Goal: Task Accomplishment & Management: Use online tool/utility

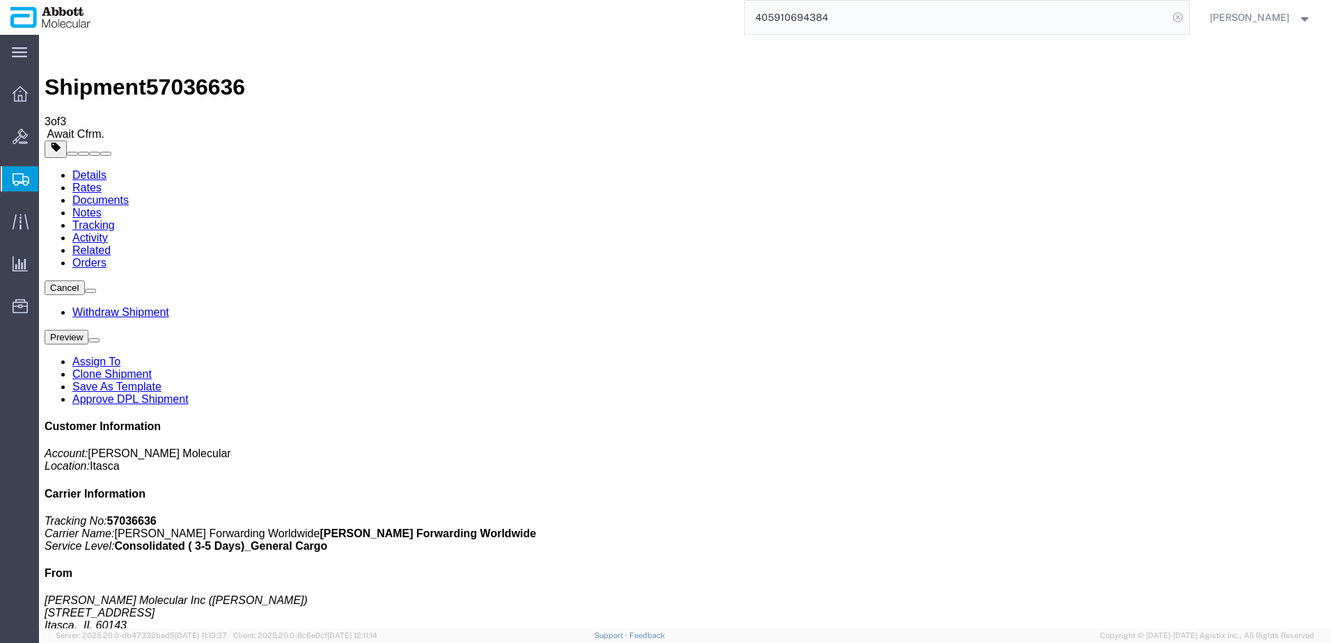
click at [1188, 16] on icon at bounding box center [1177, 17] width 19 height 19
click at [1188, 15] on icon at bounding box center [1177, 17] width 19 height 19
paste input "56909518"
type input "56909518"
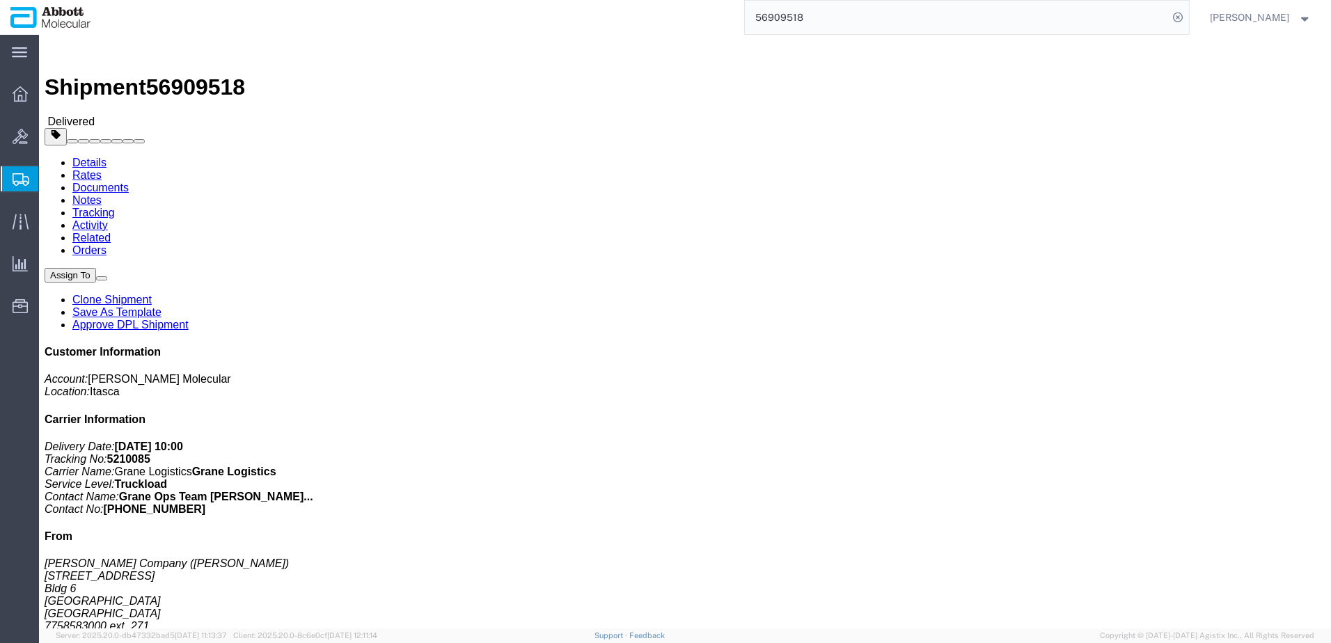
click link "Clone Shipment"
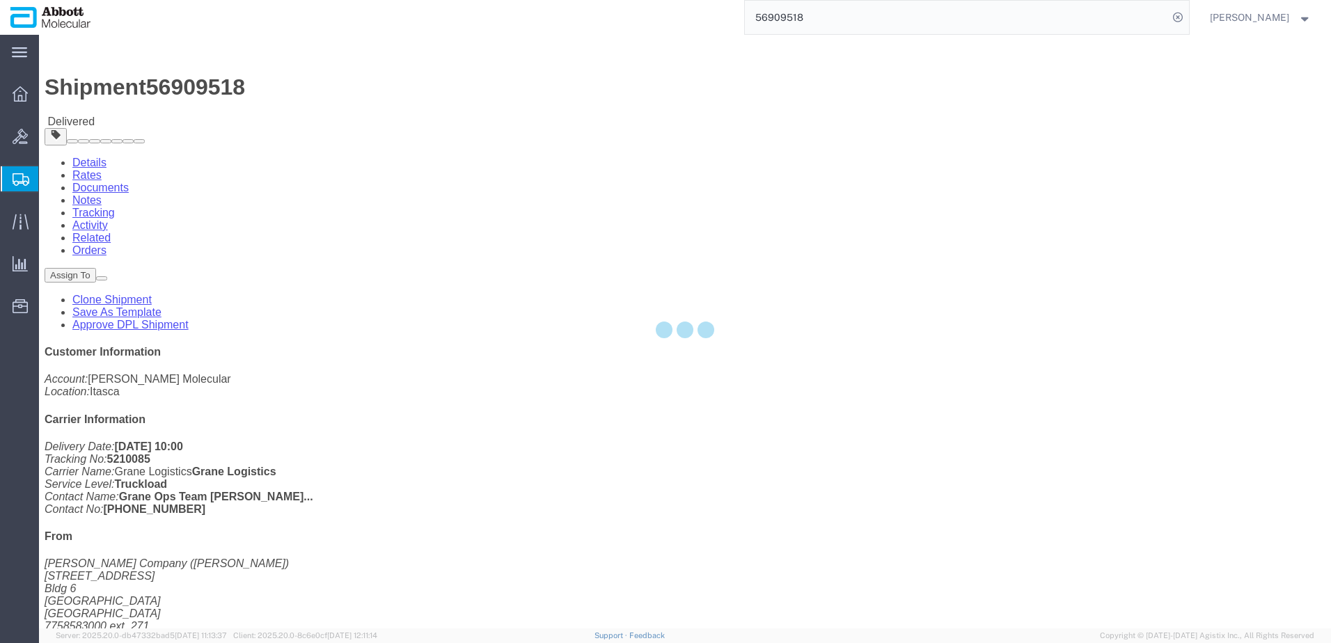
select select "48454"
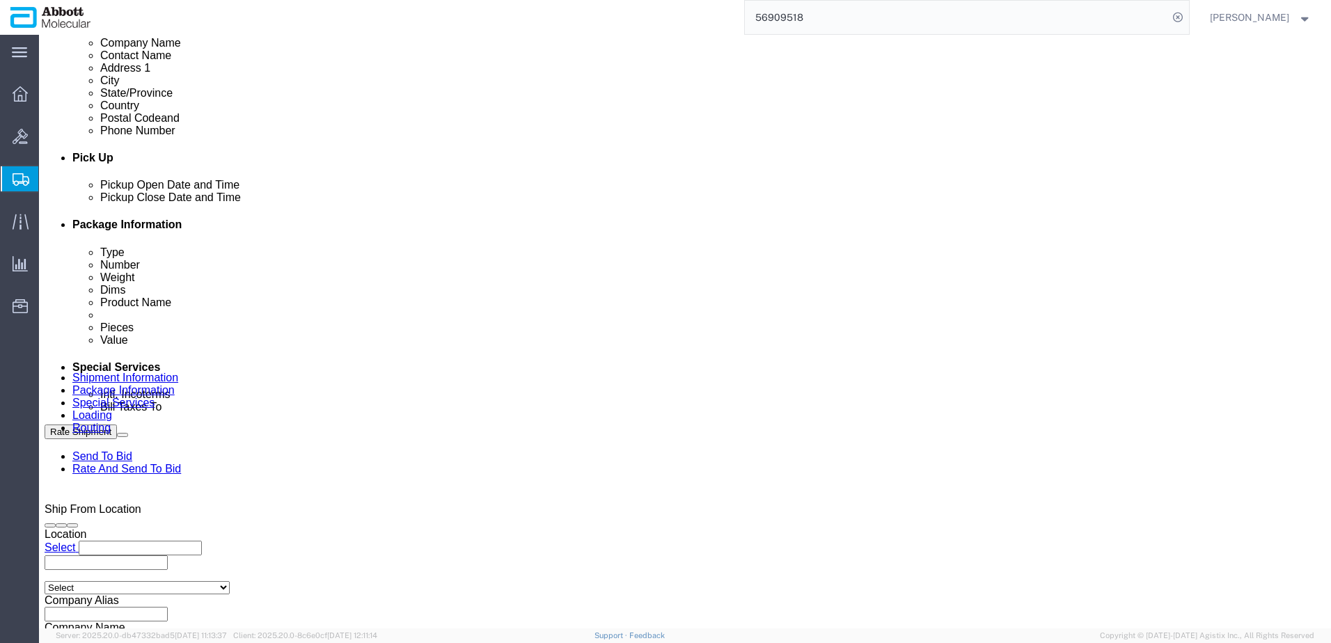
scroll to position [557, 0]
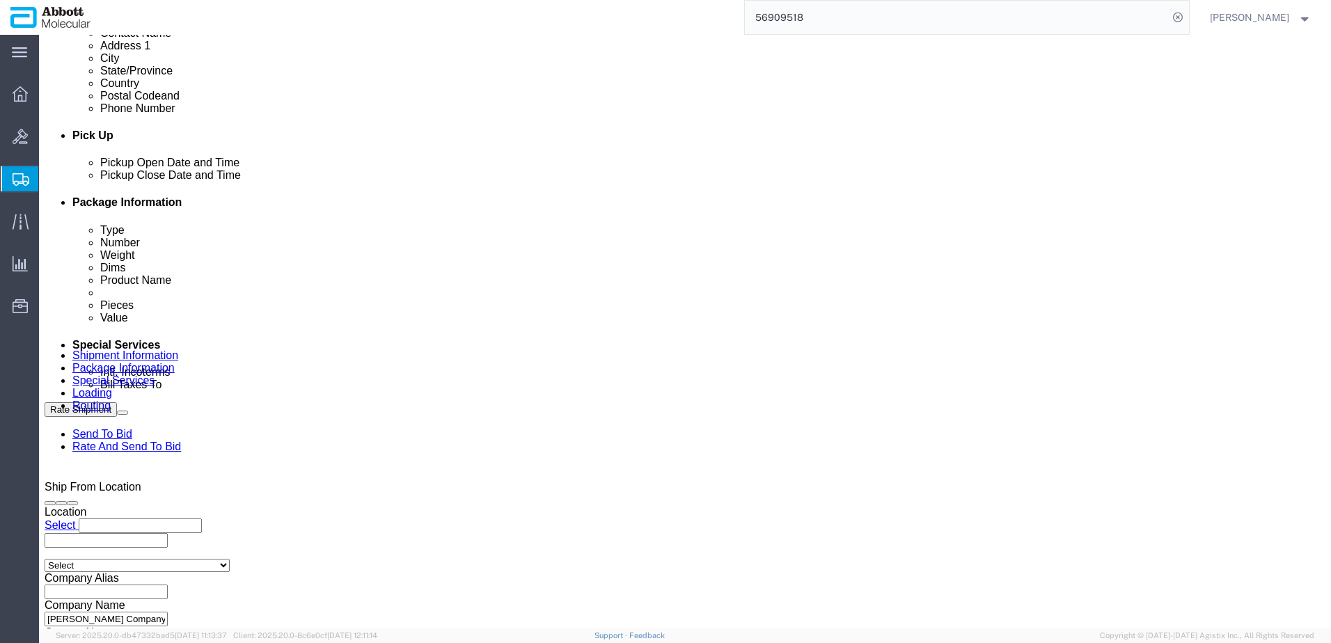
click div "[DATE] 2:33 PM"
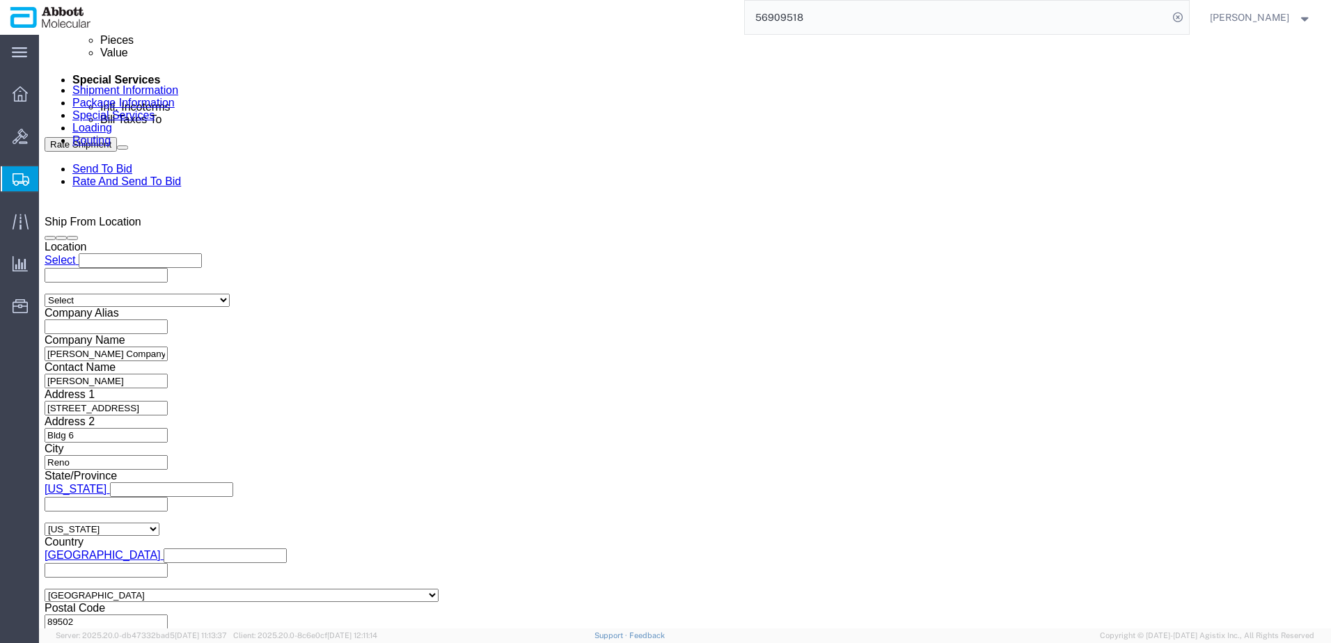
type input "8:00 AM"
click button "Apply"
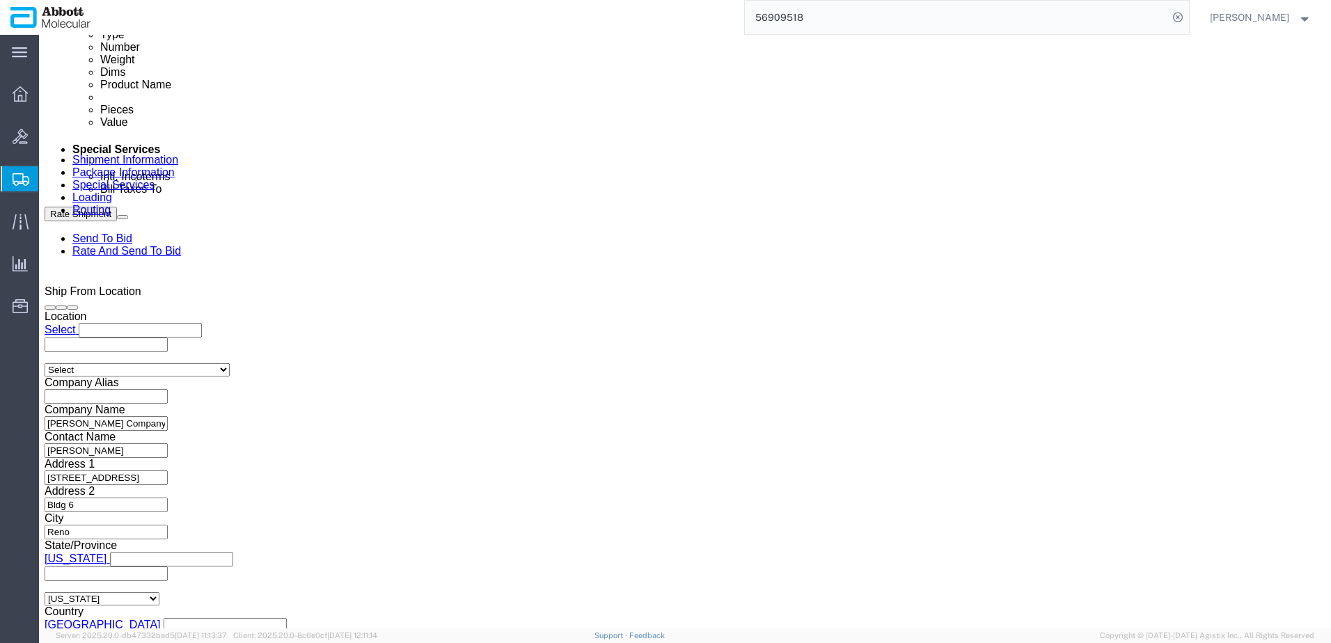
click div "[DATE] 9:00 AM"
type input "3:00 PM"
click button "Apply"
click input "Hamilton_[DATE]"
type input "Hamilton_[DATE]"
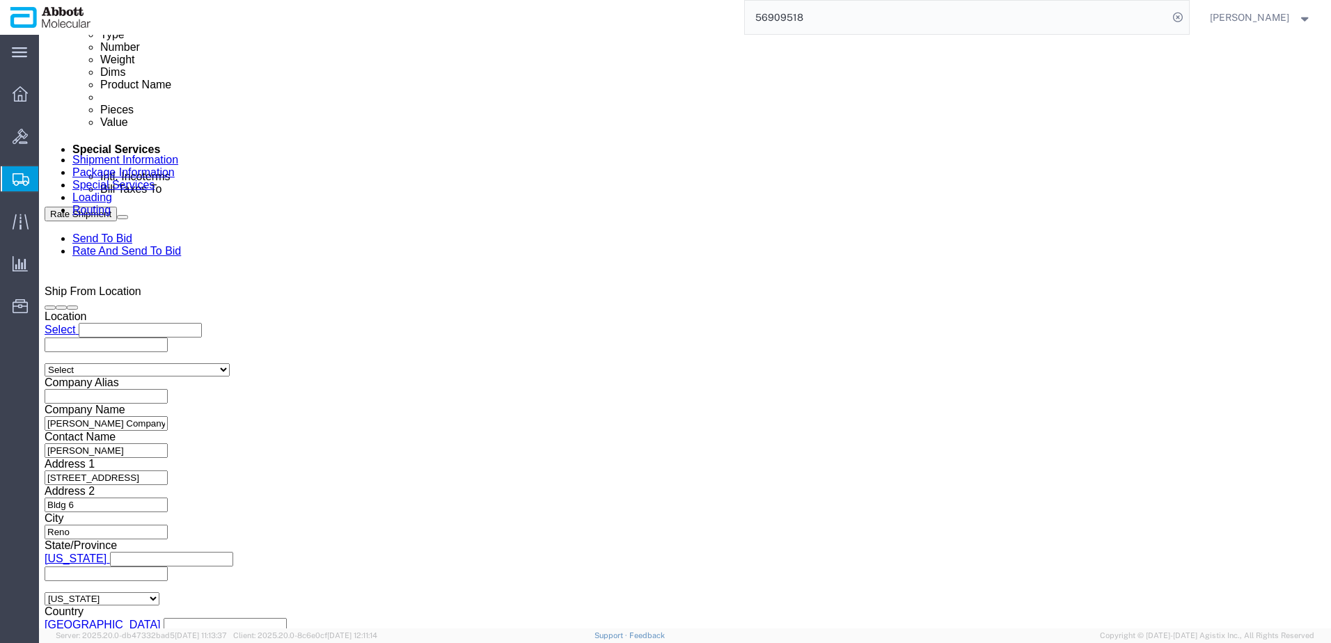
drag, startPoint x: 584, startPoint y: 329, endPoint x: 461, endPoint y: 324, distance: 123.3
click div "Select Account Type Activity ID Airline Appointment Number ASN Batch Request # …"
paste input "79356"
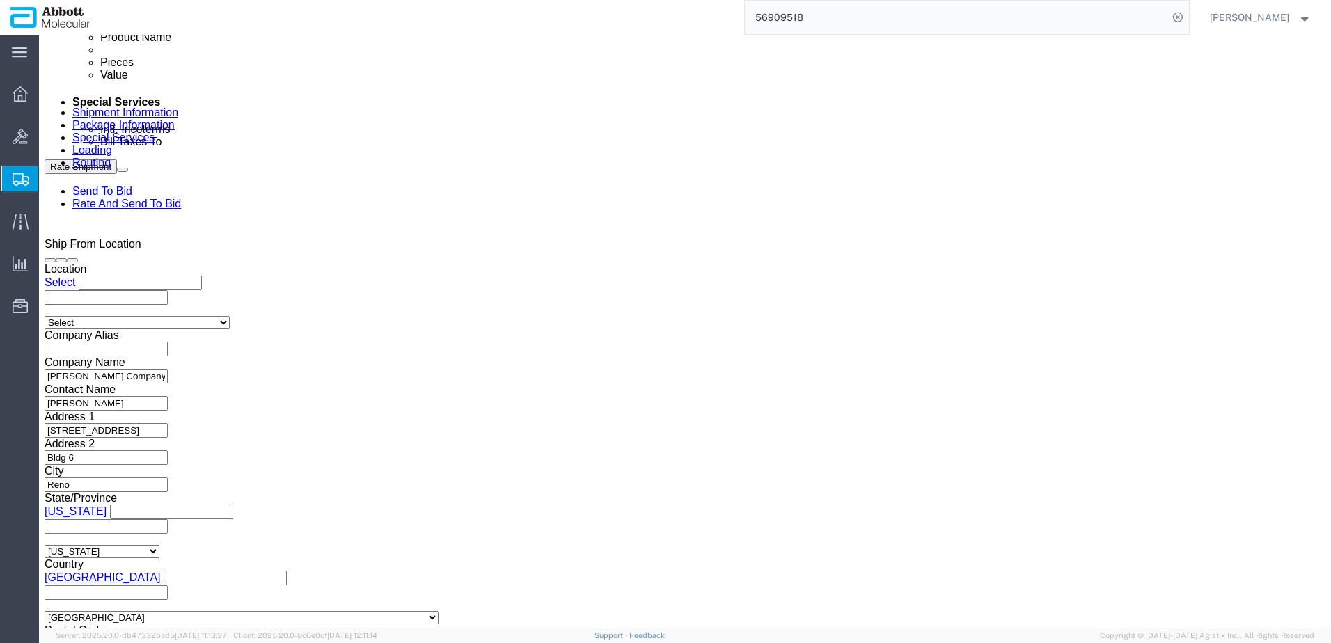
scroll to position [822, 0]
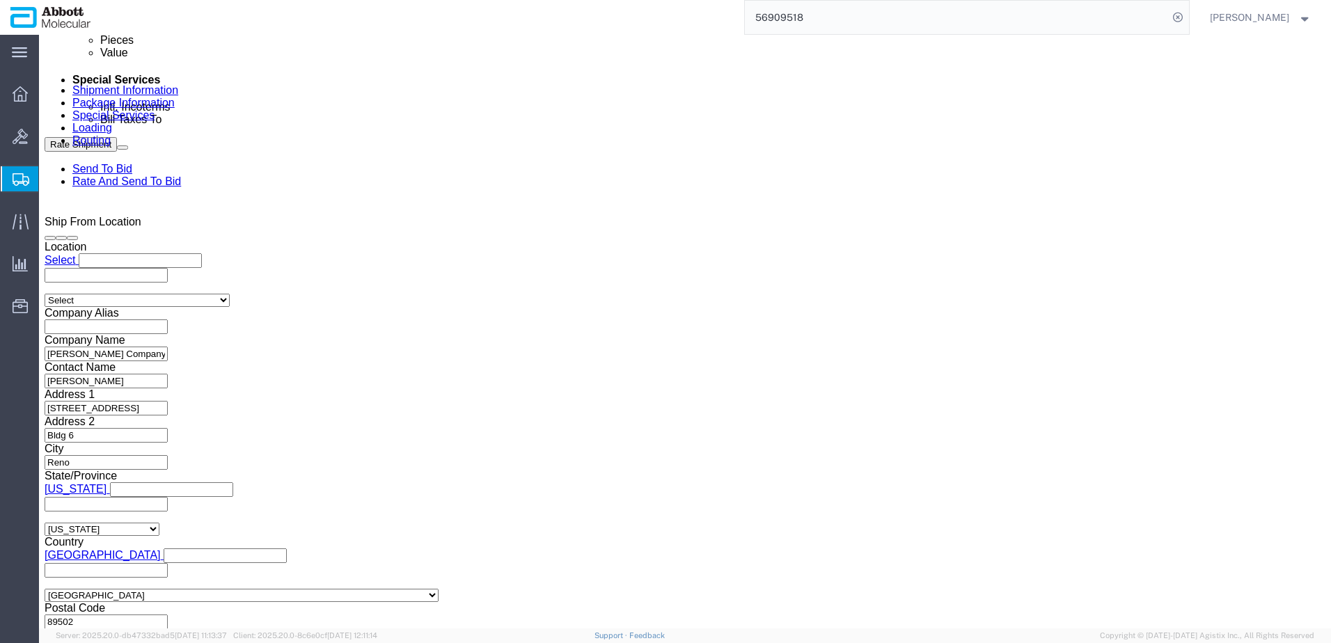
type input "4900279356"
click button "Continue"
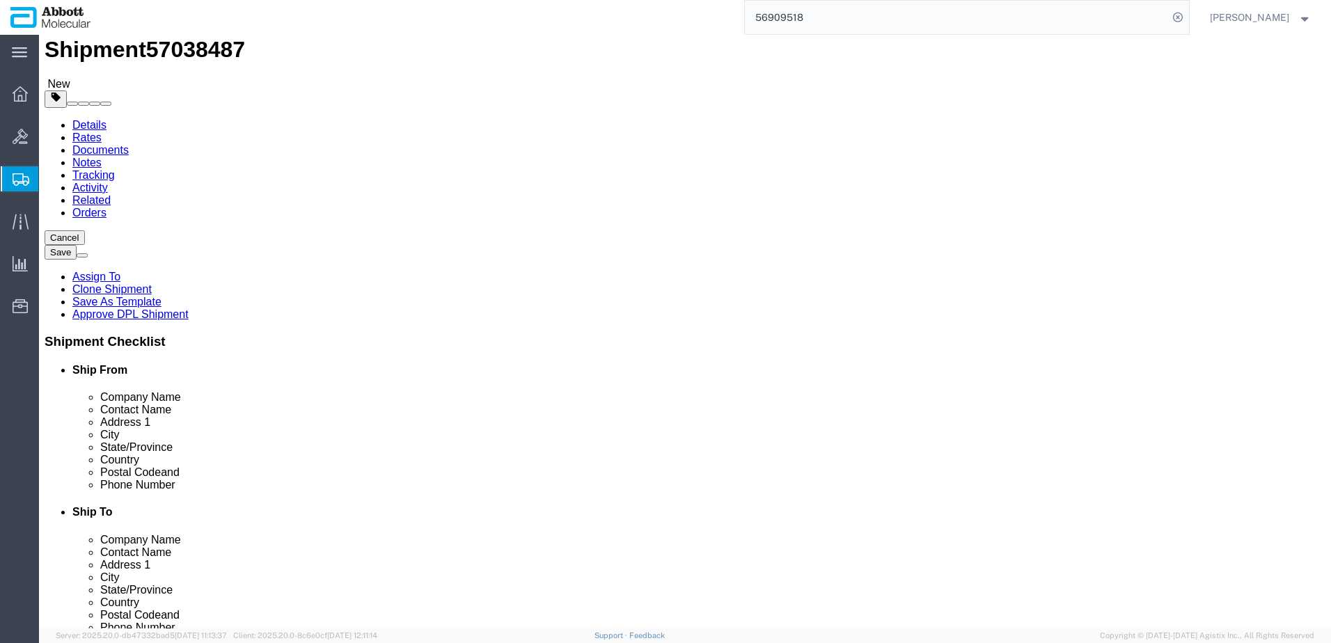
scroll to position [57, 0]
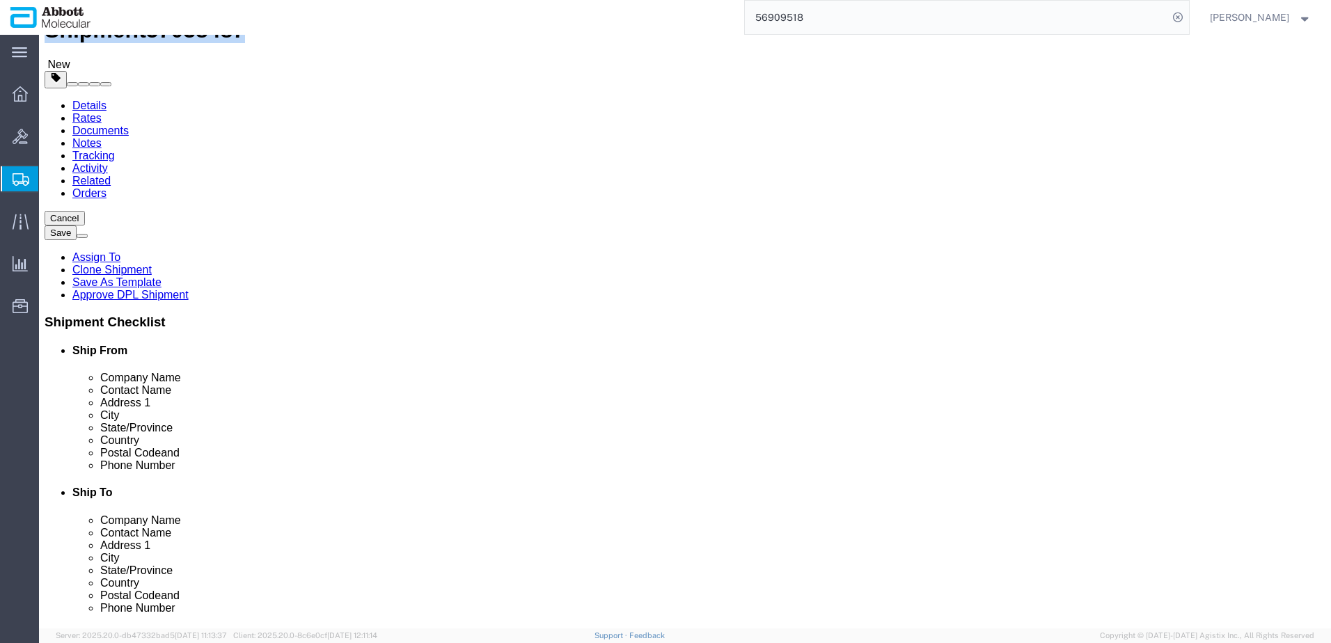
drag, startPoint x: 38, startPoint y: 17, endPoint x: 205, endPoint y: 32, distance: 168.4
click h1 "Shipment 57038487"
copy h1 "Shipment 57038487"
click button "Rate Shipment"
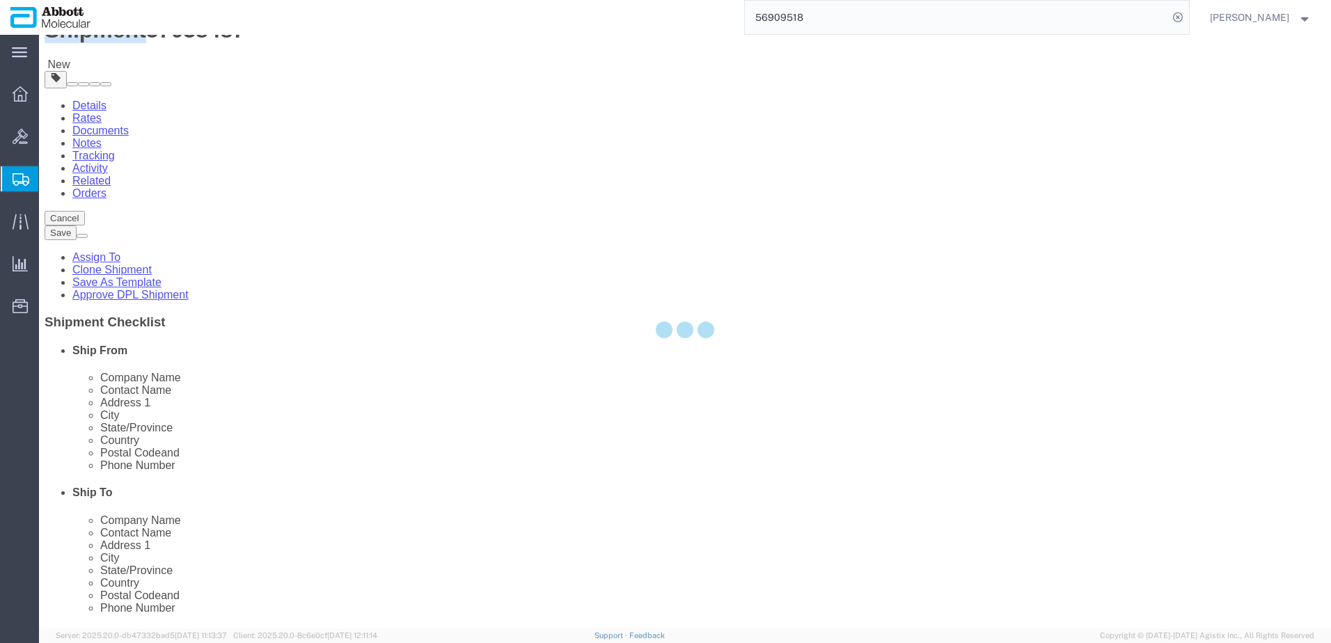
scroll to position [0, 0]
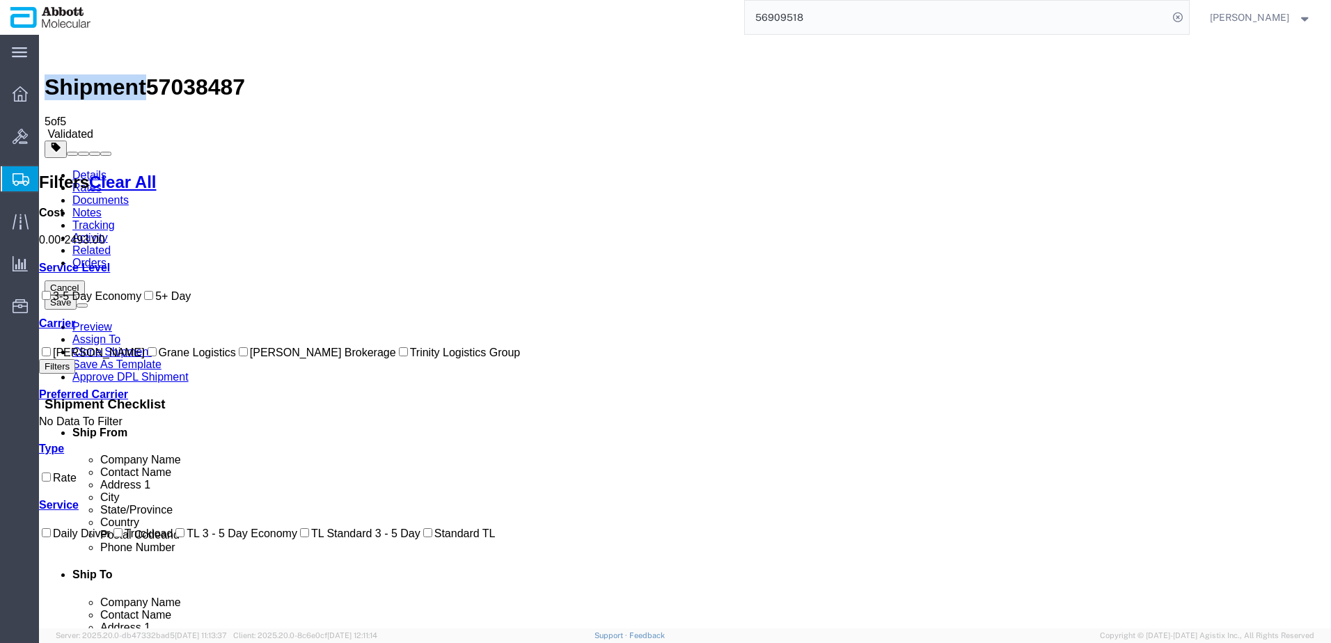
drag, startPoint x: 55, startPoint y: 386, endPoint x: 79, endPoint y: 381, distance: 24.2
click at [148, 357] on input "Grane Logistics" at bounding box center [152, 351] width 9 height 9
checkbox input "true"
